Goal: Check status

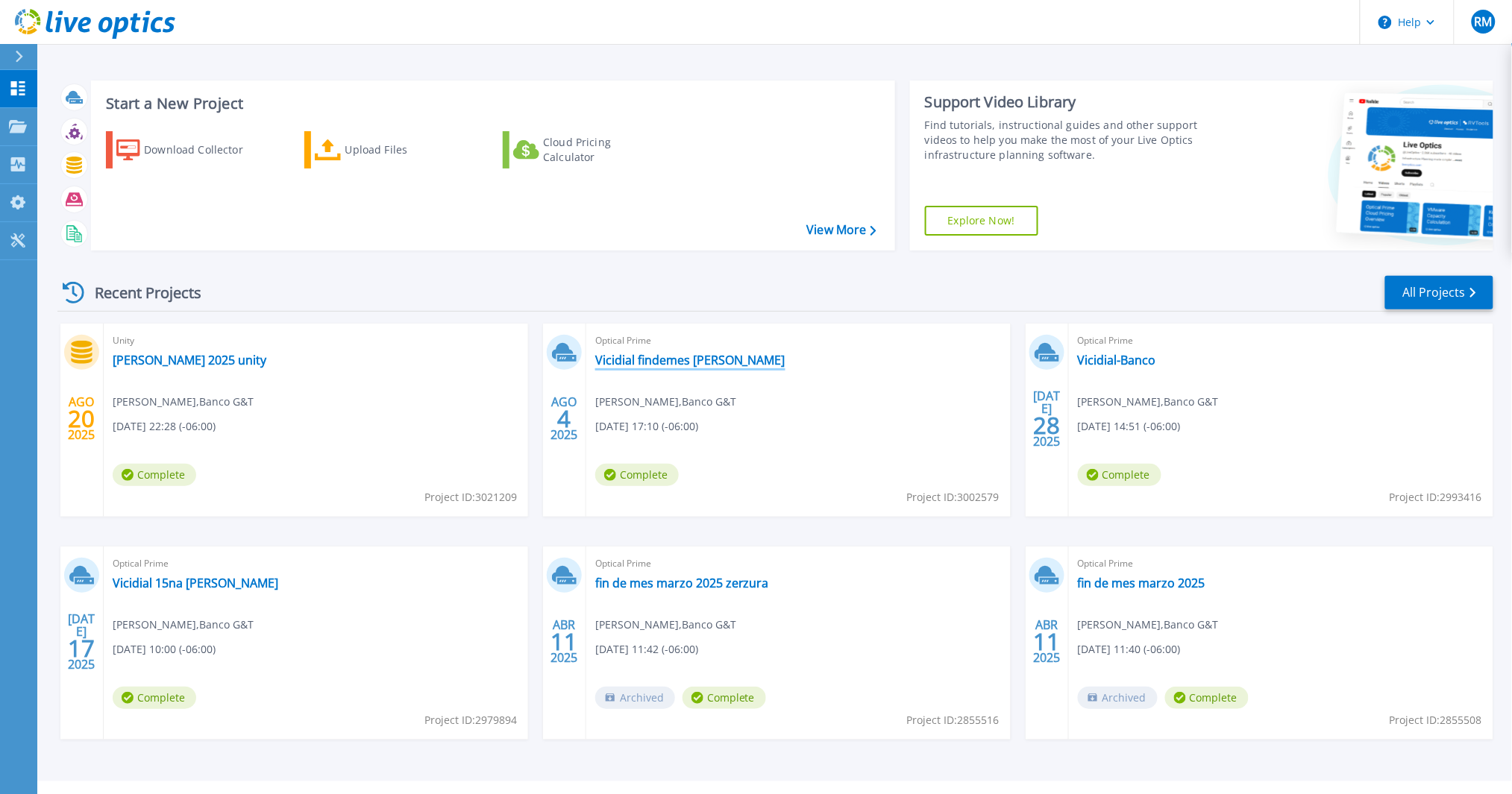
click at [671, 361] on link "Vicidial findemes [PERSON_NAME]" at bounding box center [690, 361] width 190 height 15
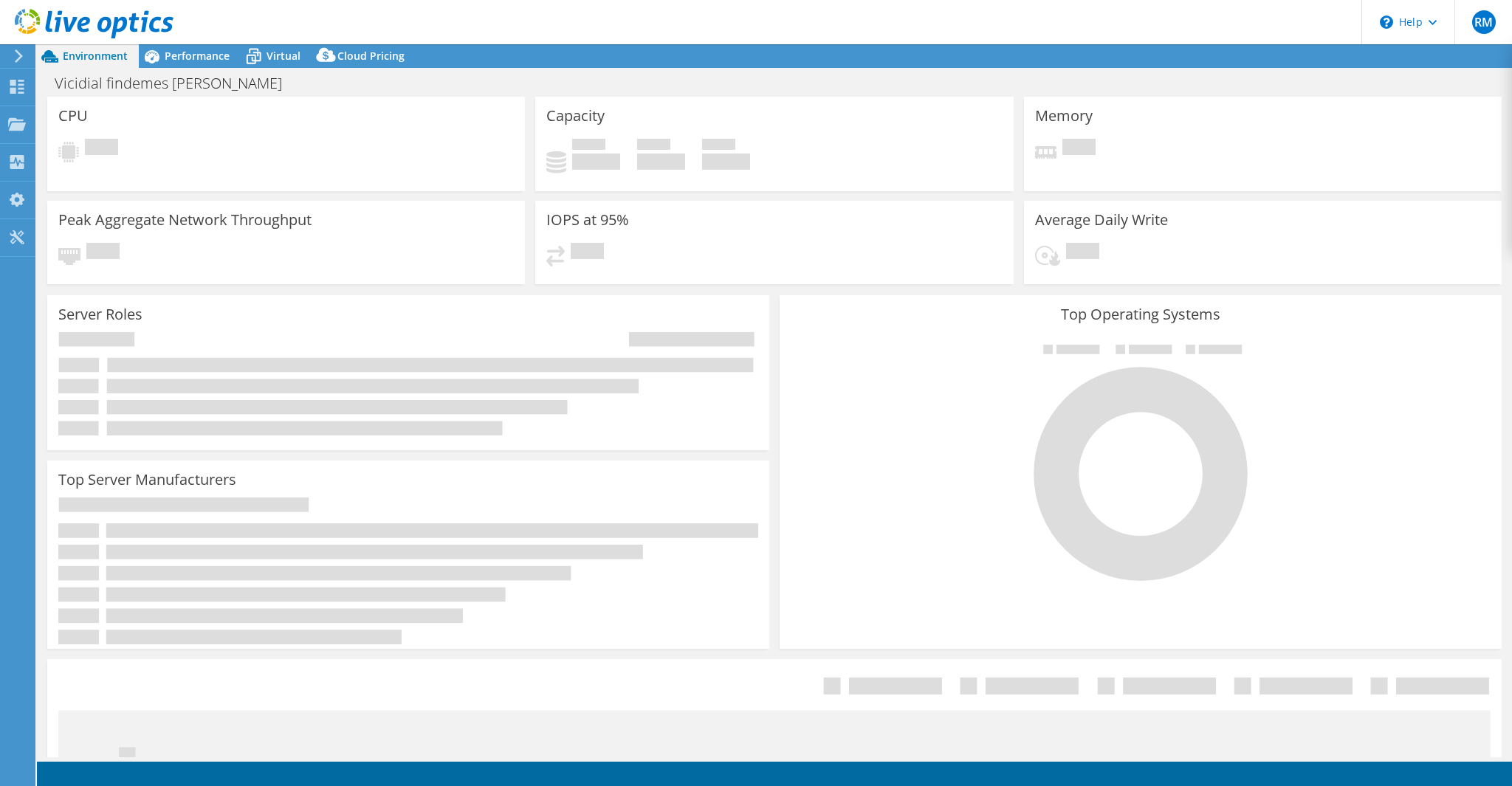
select select "USEast"
select select "USD"
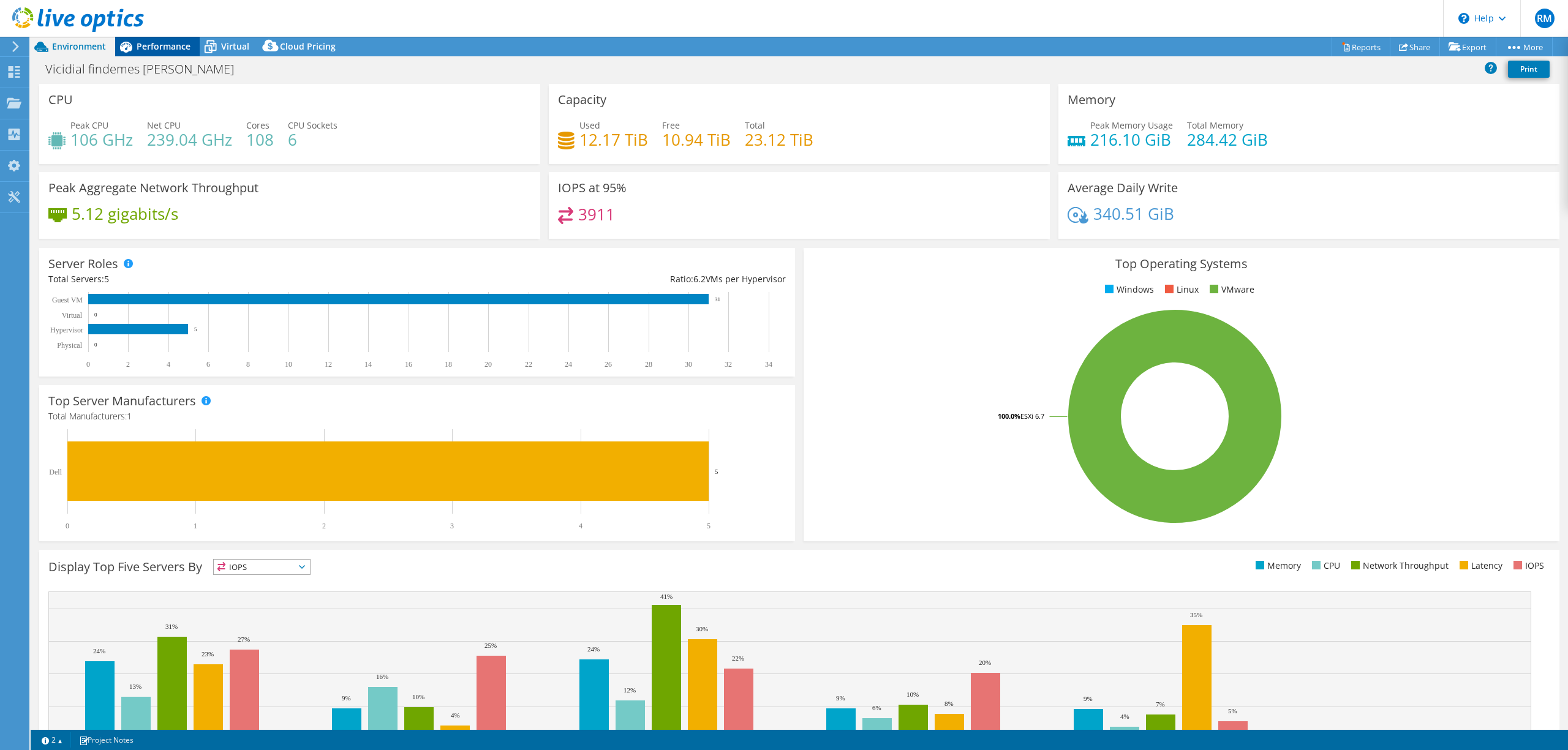
click at [155, 52] on div "Performance" at bounding box center [157, 46] width 85 height 20
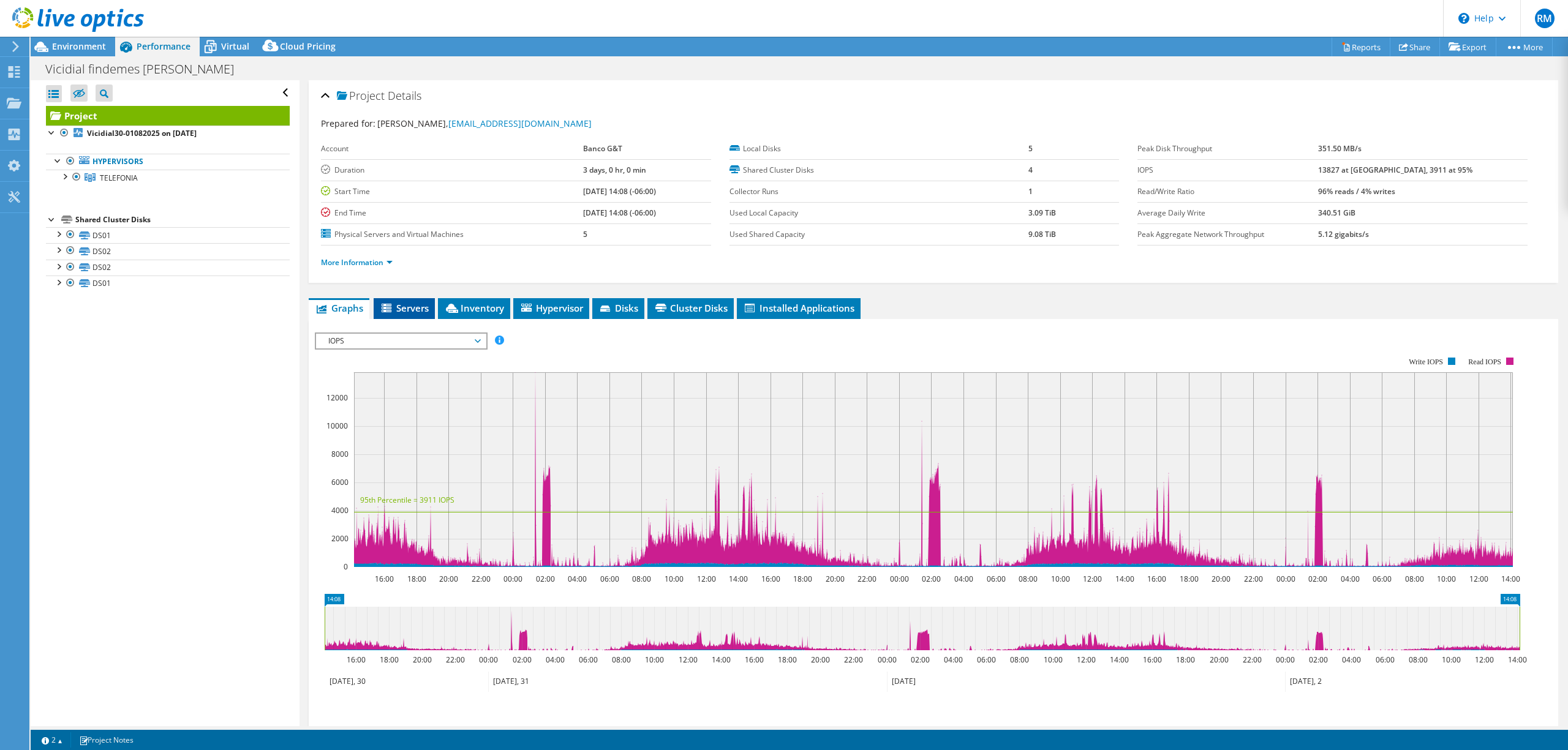
click at [398, 307] on span "Servers" at bounding box center [404, 308] width 49 height 12
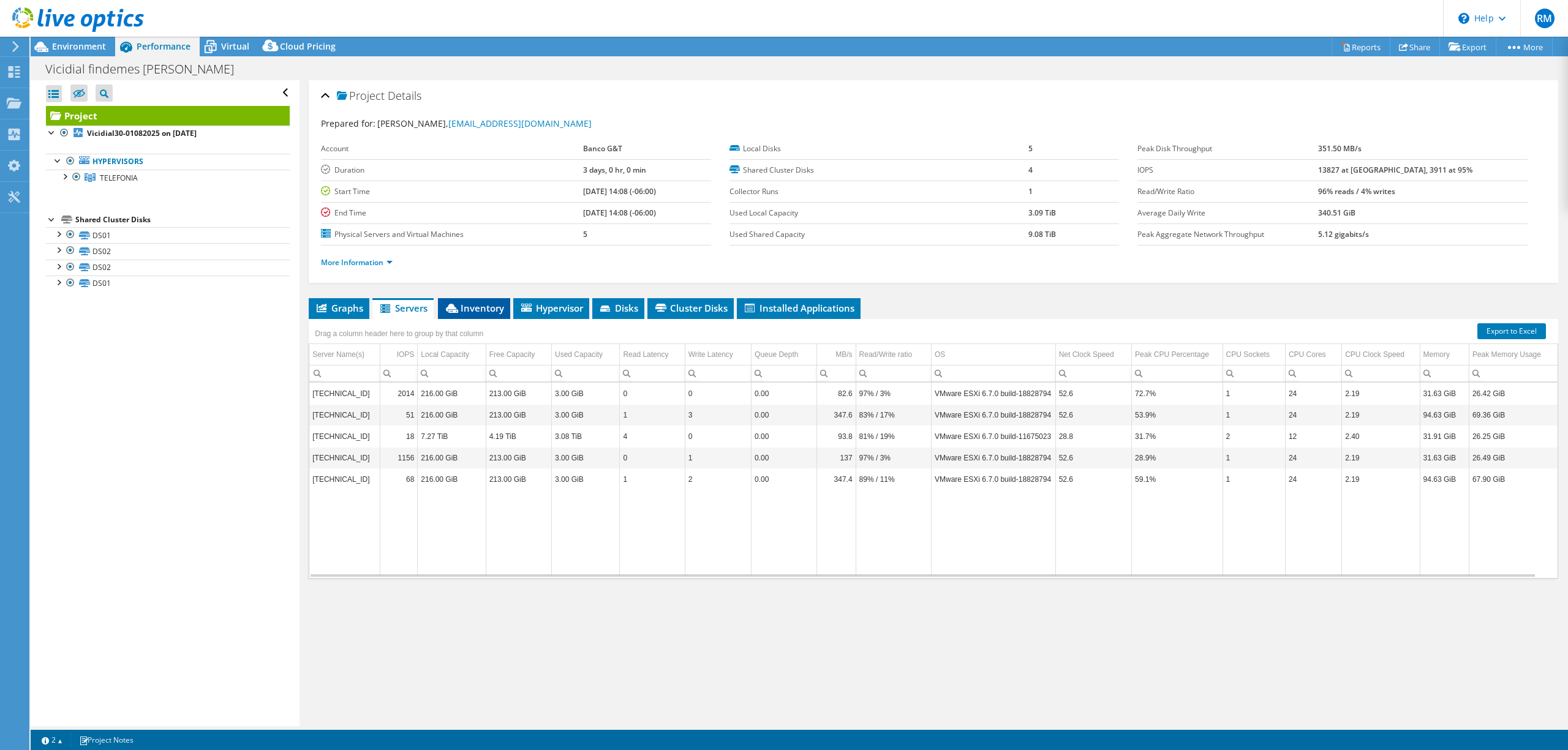
click at [476, 313] on span "Inventory" at bounding box center [474, 308] width 60 height 12
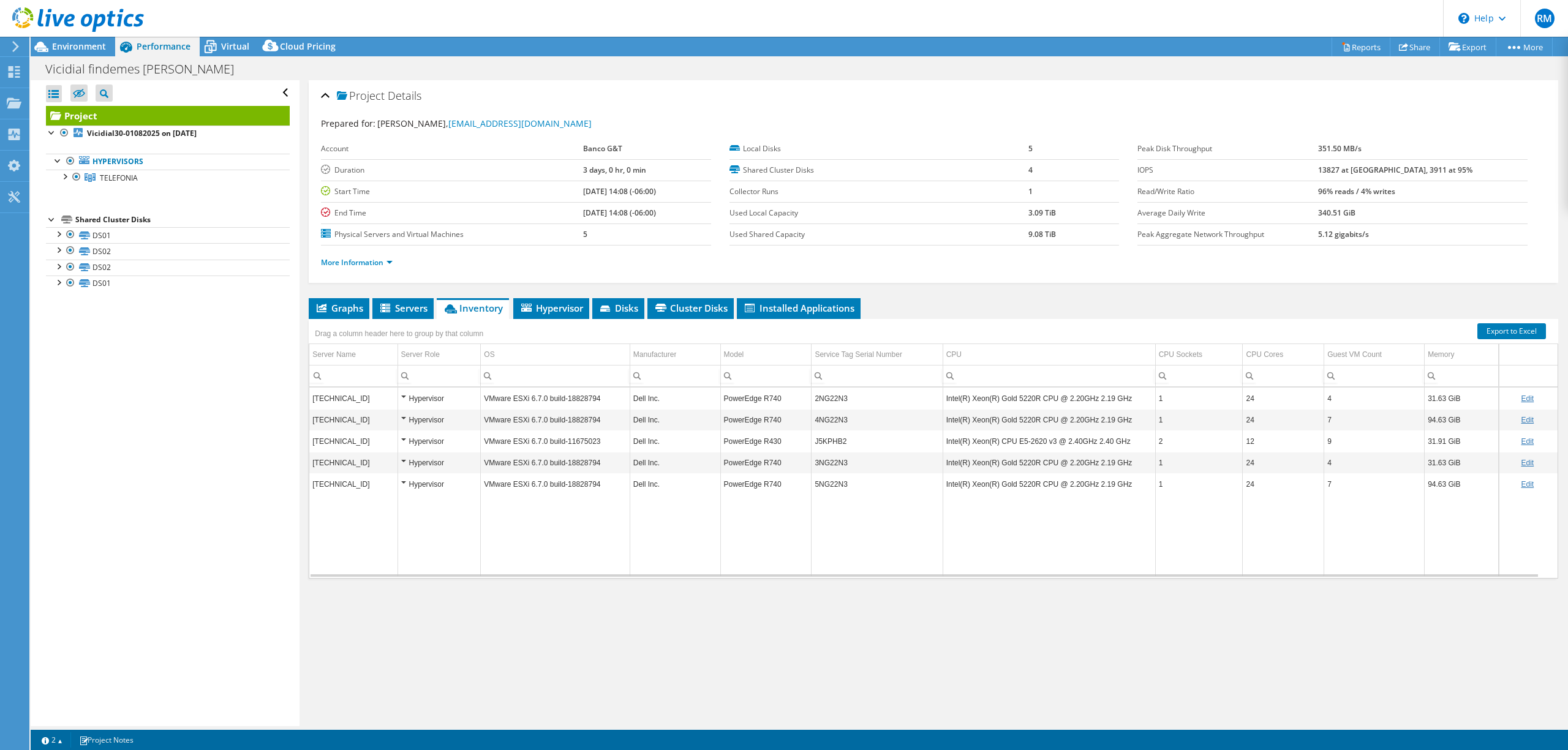
click at [67, 39] on div at bounding box center [72, 20] width 144 height 41
click at [66, 40] on div at bounding box center [72, 20] width 144 height 41
